Goal: Browse casually

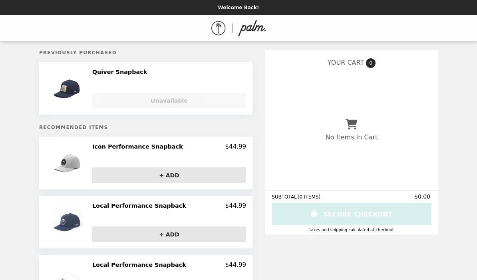
click at [58, 11] on header "Welcome Back!" at bounding box center [238, 7] width 477 height 15
click at [24, 45] on div "0" at bounding box center [238, 28] width 477 height 42
click at [447, 167] on div "Welcome Back! 0 Previously Purchased Quiver Snapback Loading... Unavailable Rec…" at bounding box center [238, 245] width 477 height 491
click at [445, 140] on div "Welcome Back! 0 Previously Purchased Quiver Snapback Loading... Unavailable Rec…" at bounding box center [238, 245] width 477 height 491
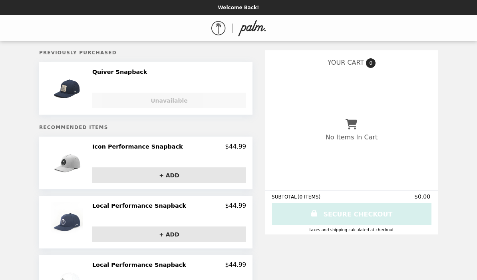
click at [251, 30] on img "Main" at bounding box center [238, 28] width 55 height 16
